Goal: Register for event/course

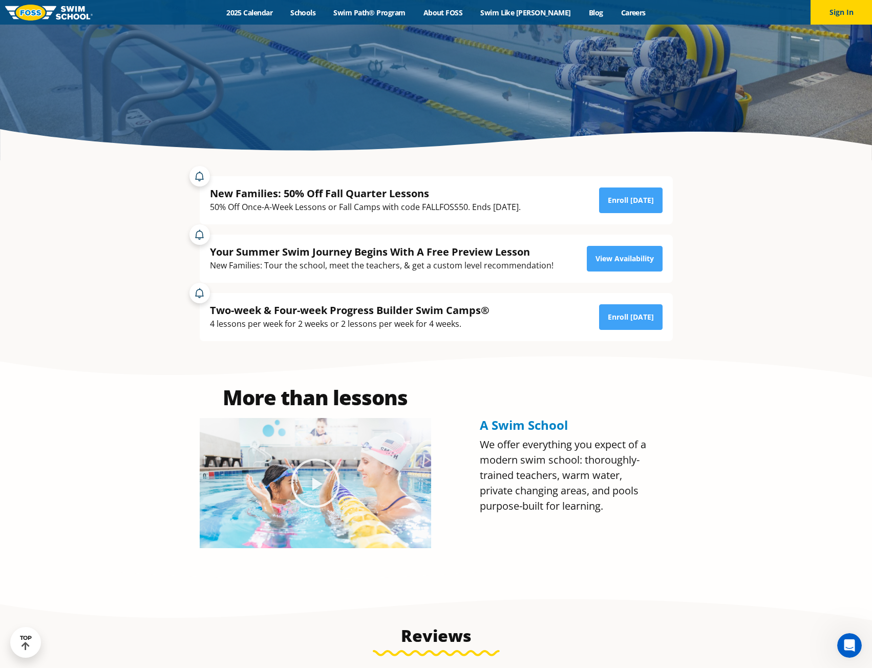
click at [428, 207] on div "50% Off Once-A-Week Lessons or Fall Camps with code FALLFOSS50. Ends [DATE]." at bounding box center [365, 207] width 311 height 14
click at [435, 208] on div "50% Off Once-A-Week Lessons or Fall Camps with code FALLFOSS50. Ends [DATE]." at bounding box center [365, 207] width 311 height 14
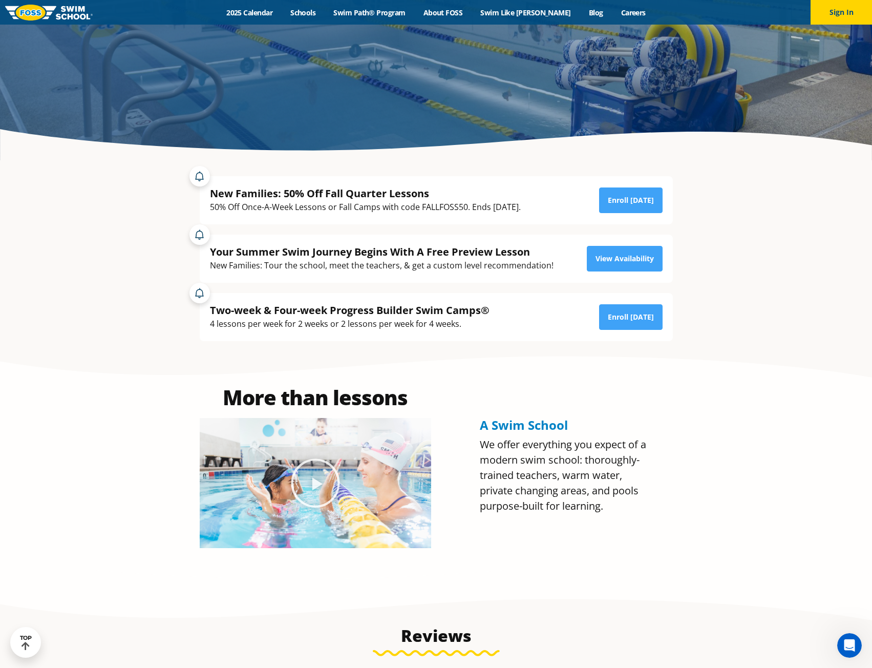
click at [462, 241] on div "Your Summer Swim Journey Begins With A Free Preview Lesson New Families: Tour t…" at bounding box center [436, 258] width 473 height 48
click at [440, 207] on div "50% Off Once-A-Week Lessons or Fall Camps with code FALLFOSS50. Ends [DATE]." at bounding box center [365, 207] width 311 height 14
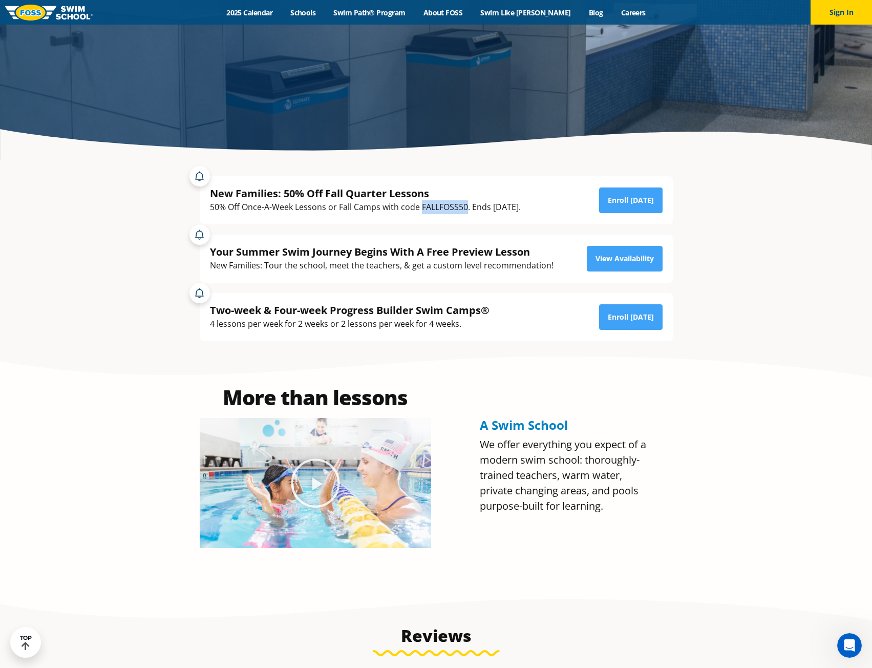
copy div "FALLFOSS50"
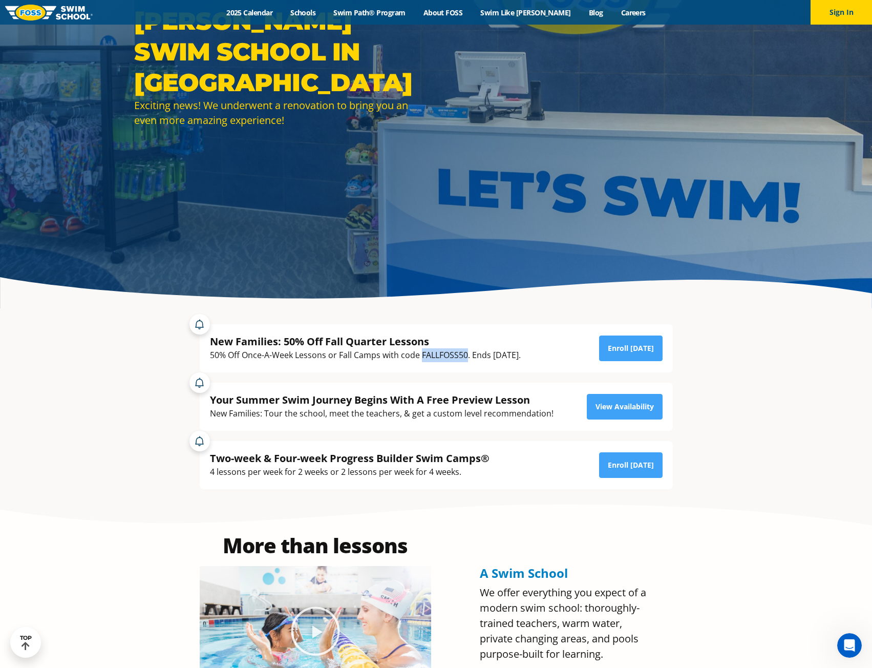
scroll to position [154, 0]
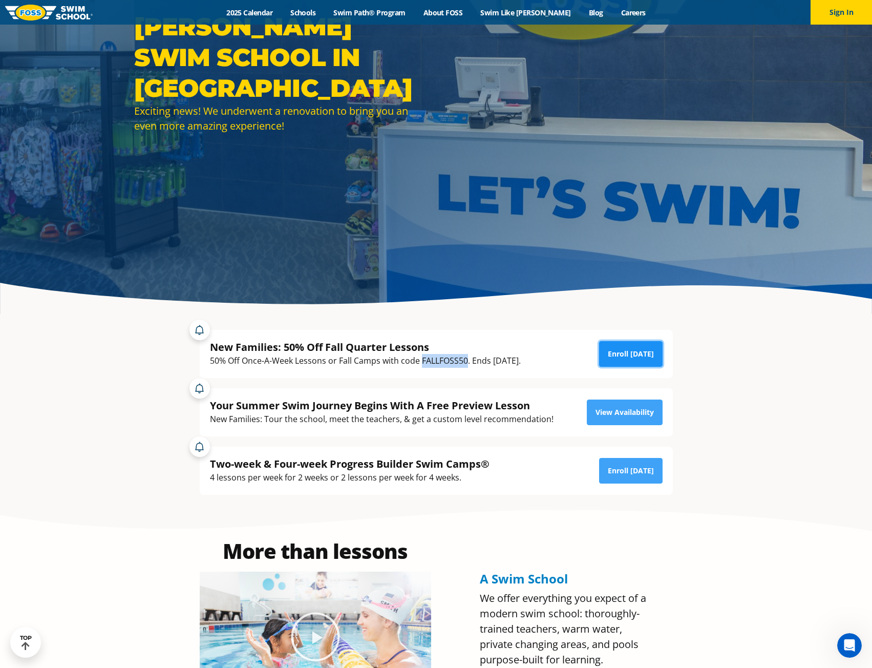
click at [646, 357] on link "Enroll [DATE]" at bounding box center [630, 354] width 63 height 26
